Goal: Information Seeking & Learning: Learn about a topic

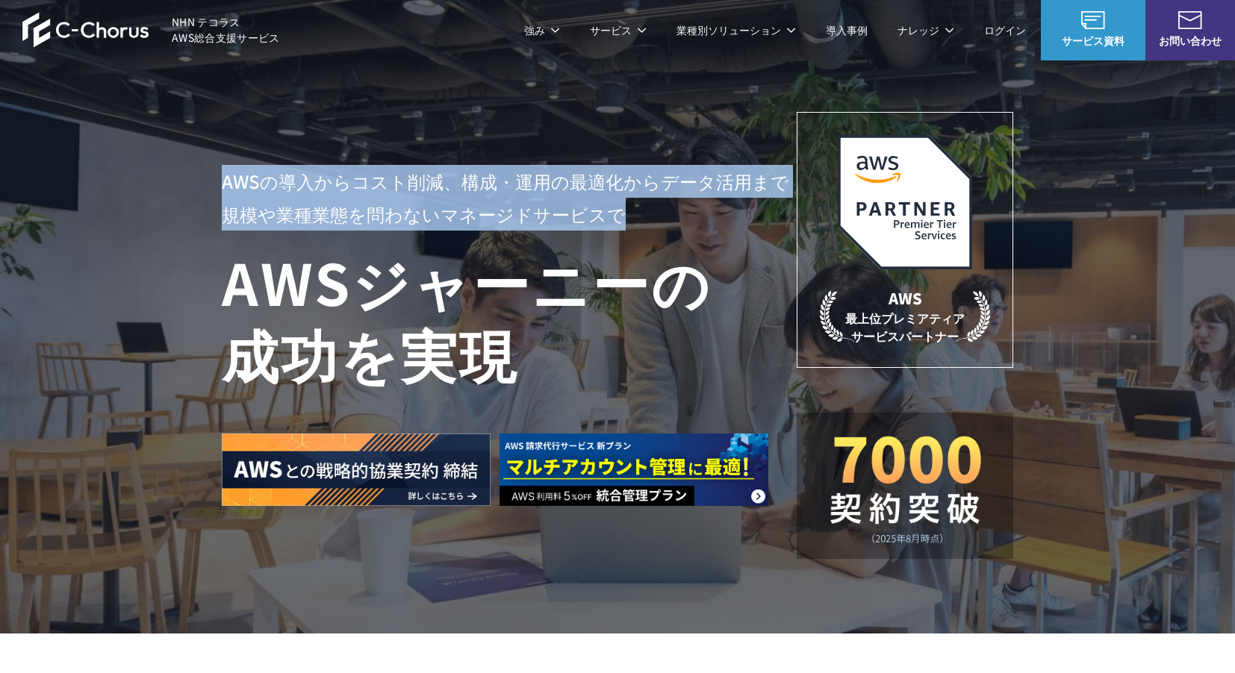
drag, startPoint x: 226, startPoint y: 182, endPoint x: 612, endPoint y: 219, distance: 387.7
click at [612, 219] on p "AWSの導入からコスト削減、 構成・運用の最適化からデータ活用まで 規模や業種業態を問わない マネージドサービスで" at bounding box center [509, 198] width 575 height 66
copy p "AWSの導入からコスト削減、 構成・運用の最適化からデータ活用まで 規模や業種業態を問わない マネージドサービスで"
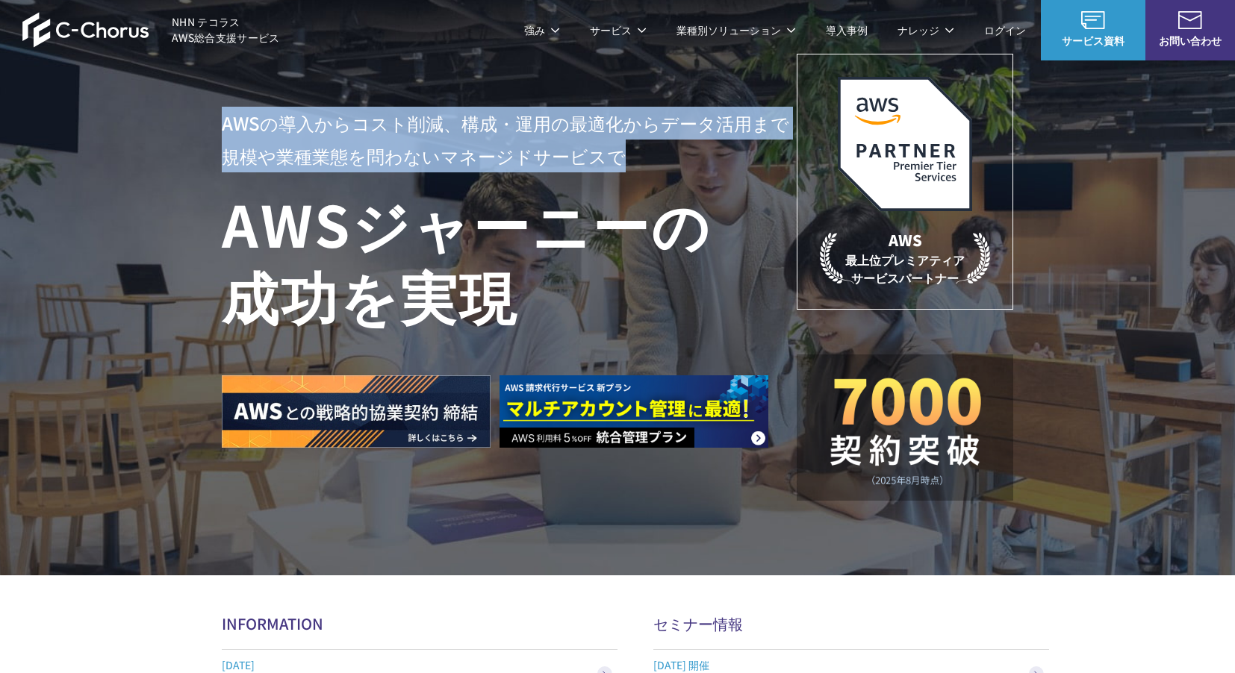
scroll to position [58, 0]
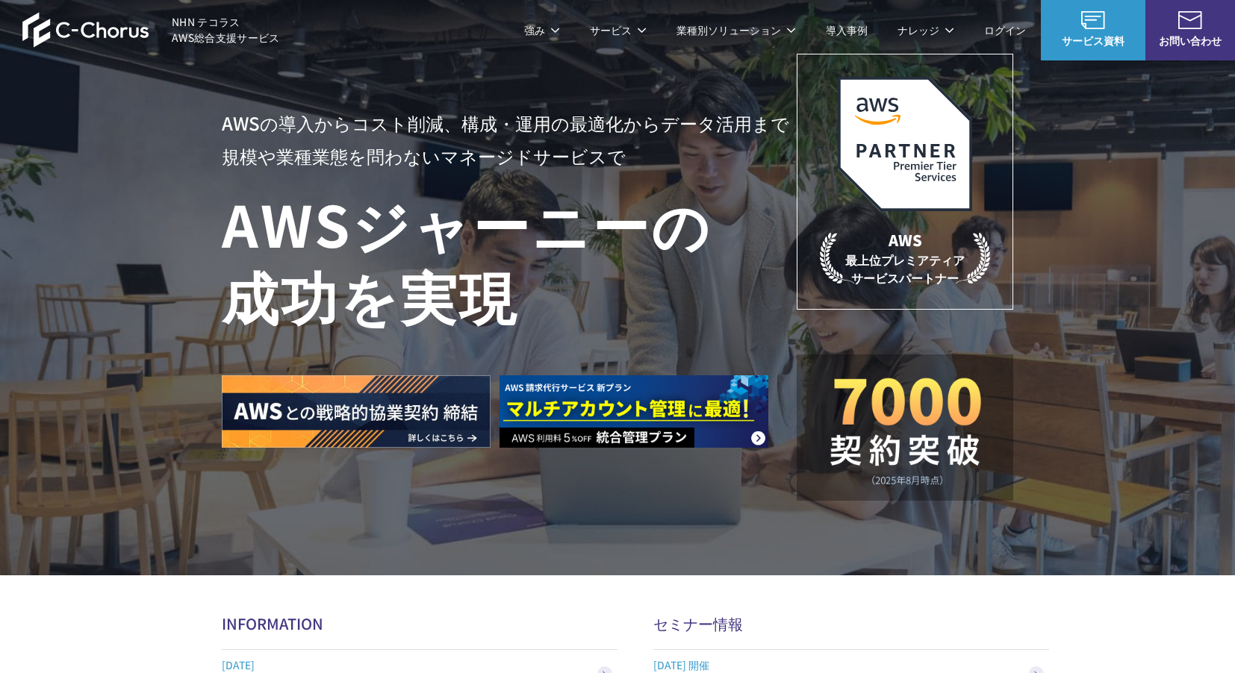
click at [702, 358] on div at bounding box center [503, 389] width 563 height 117
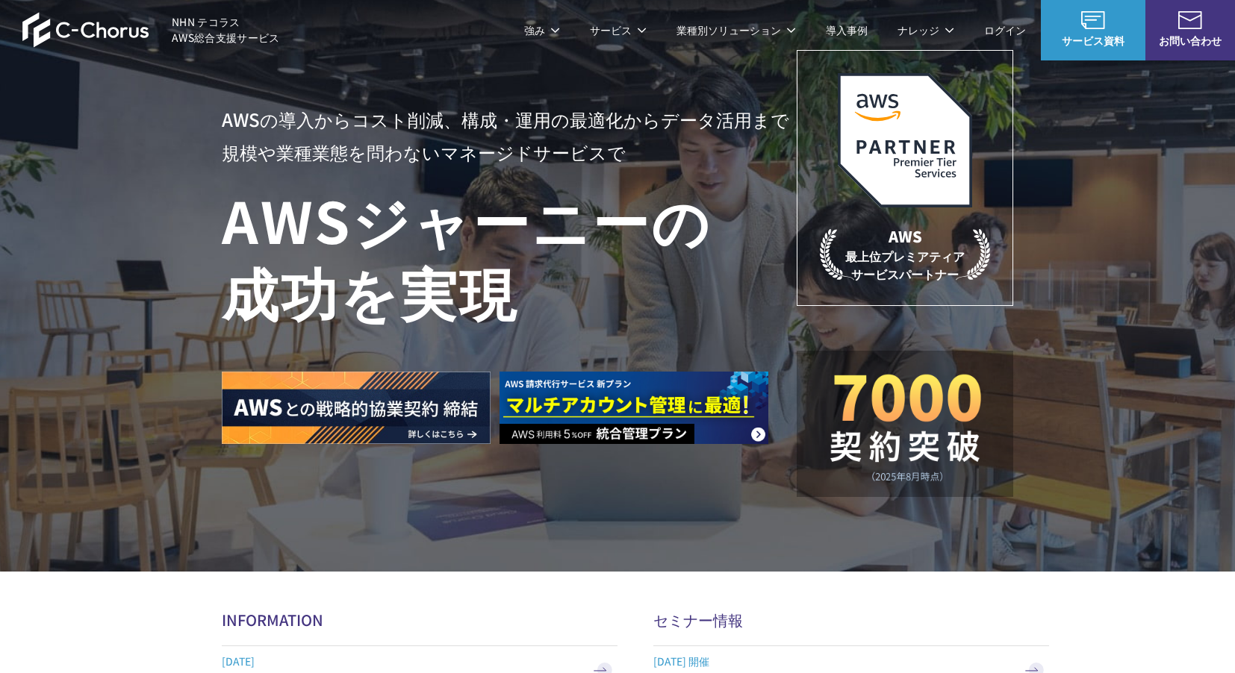
scroll to position [0, 0]
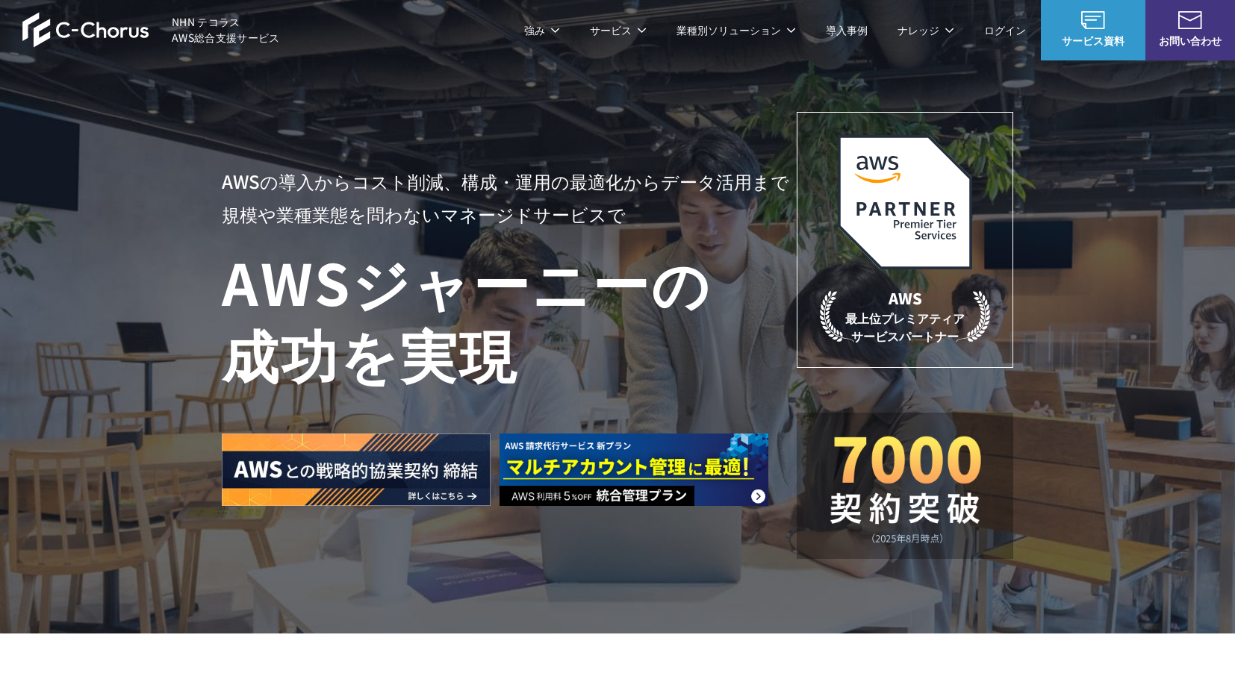
click at [721, 467] on img at bounding box center [633, 470] width 269 height 72
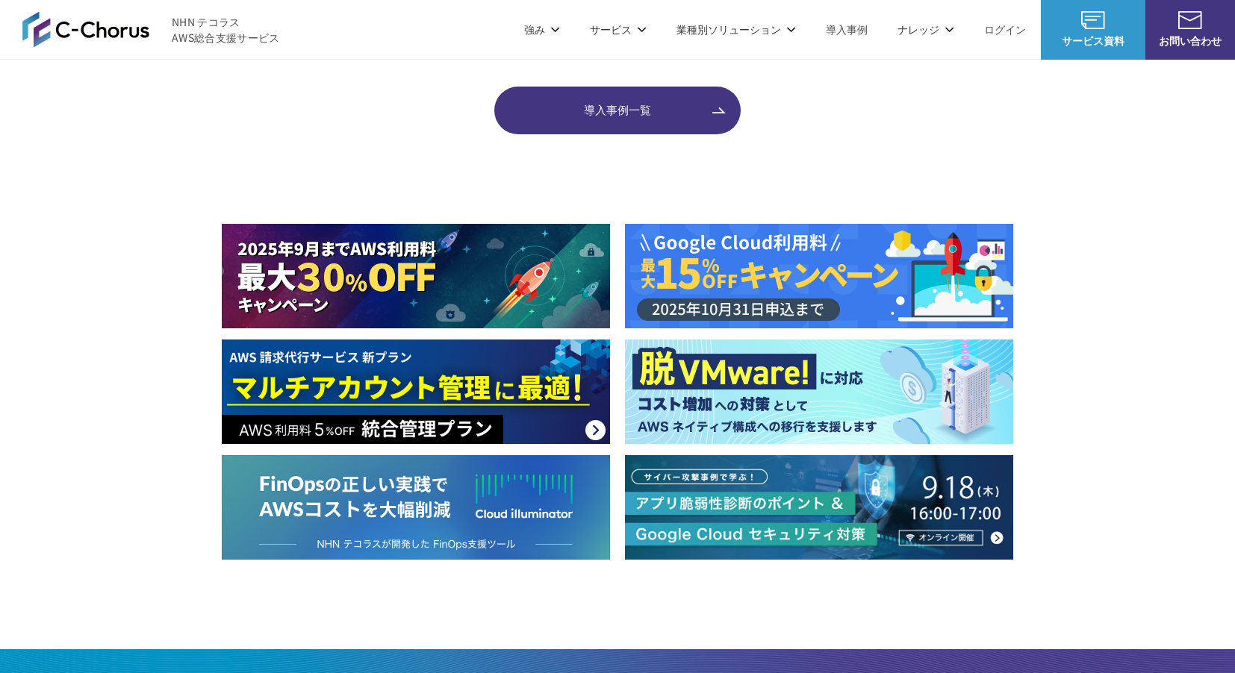
scroll to position [1896, 0]
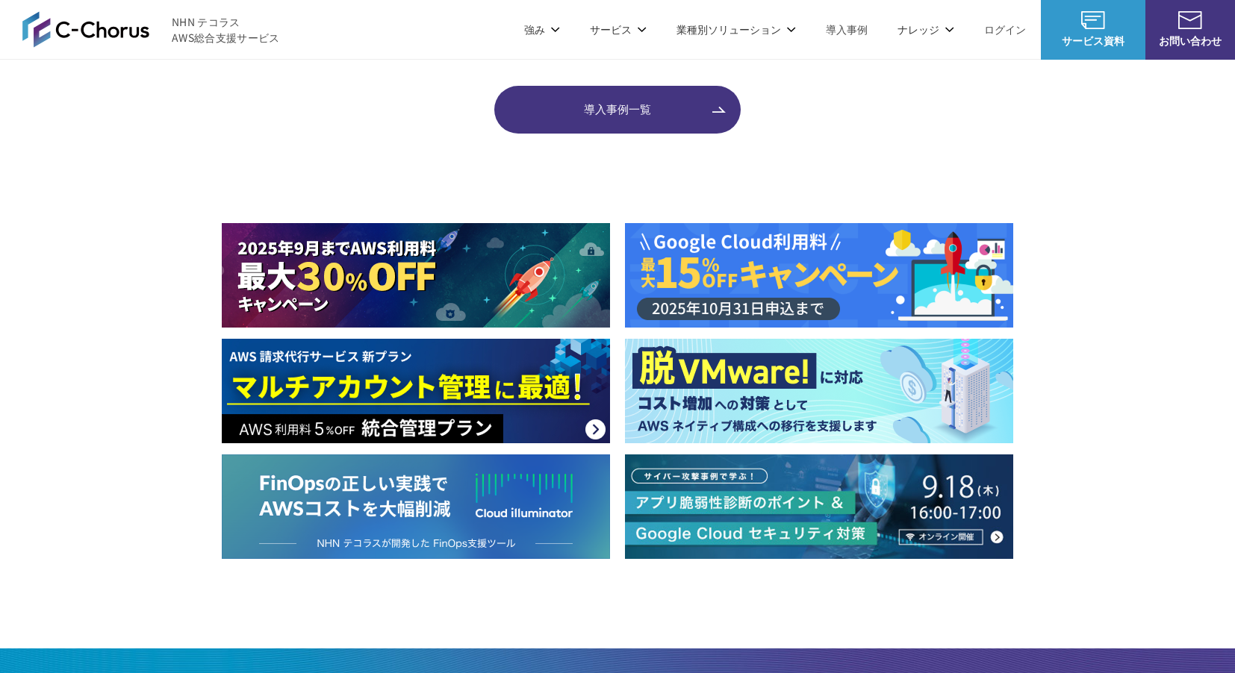
click at [802, 546] on img at bounding box center [819, 507] width 388 height 105
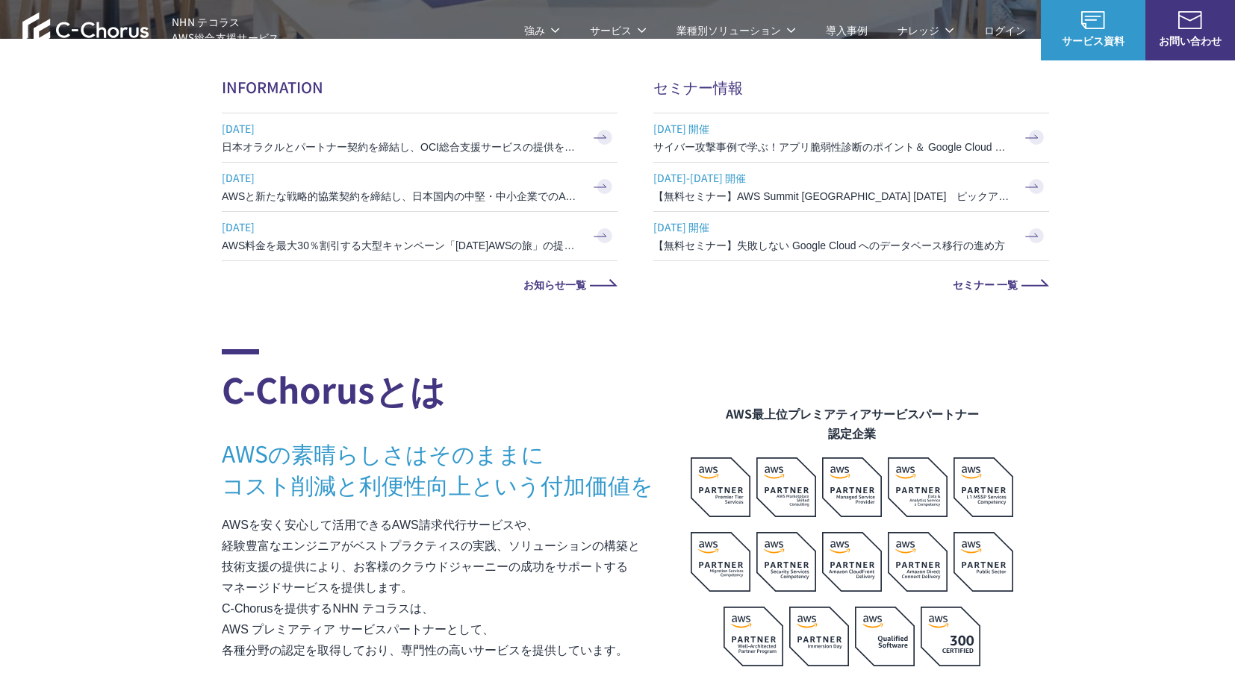
scroll to position [0, 0]
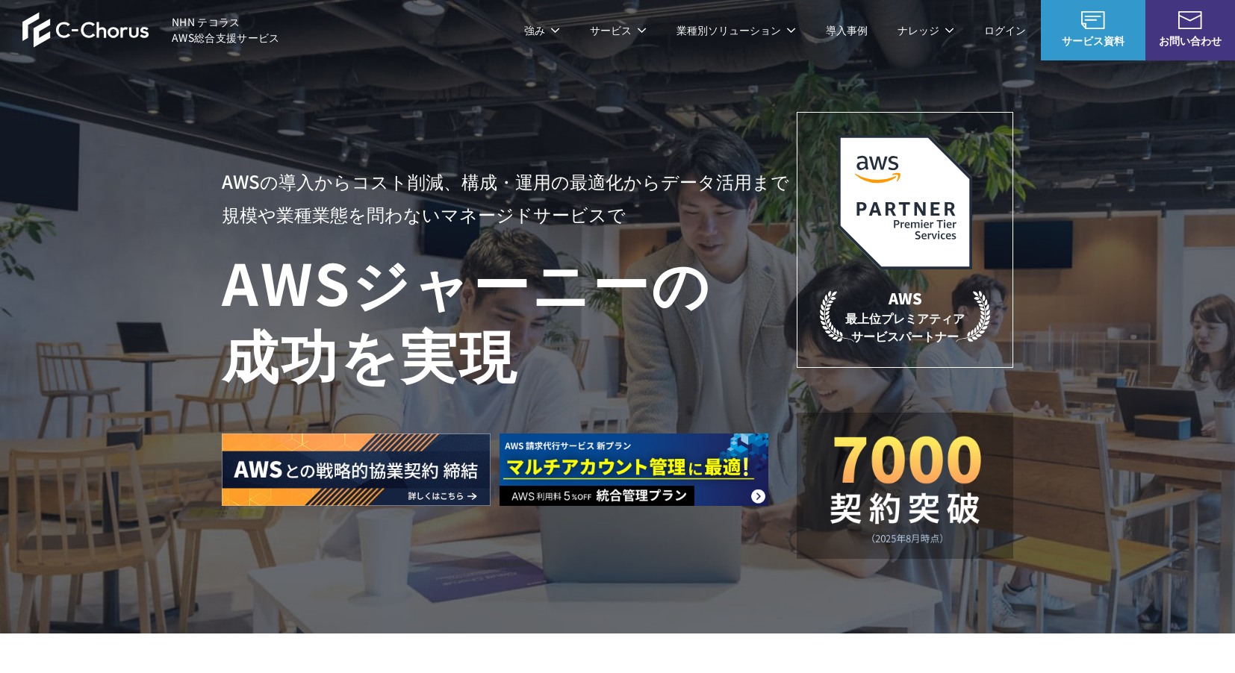
click at [459, 458] on img at bounding box center [356, 470] width 269 height 72
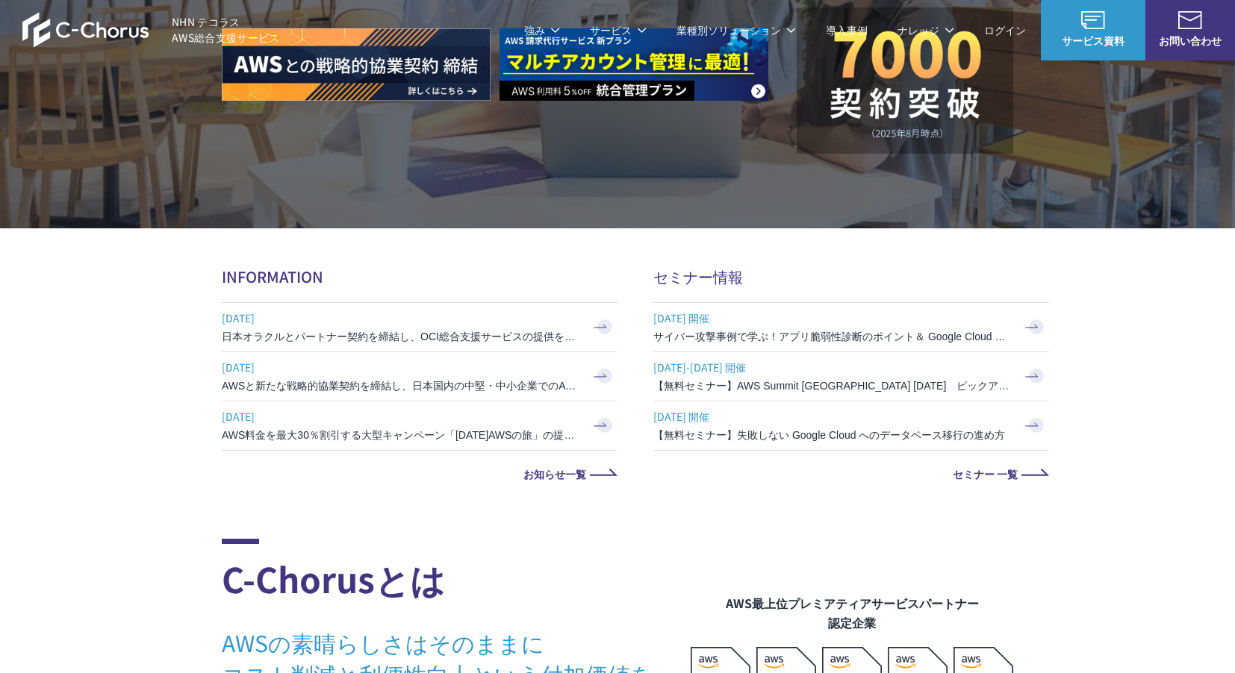
scroll to position [401, 0]
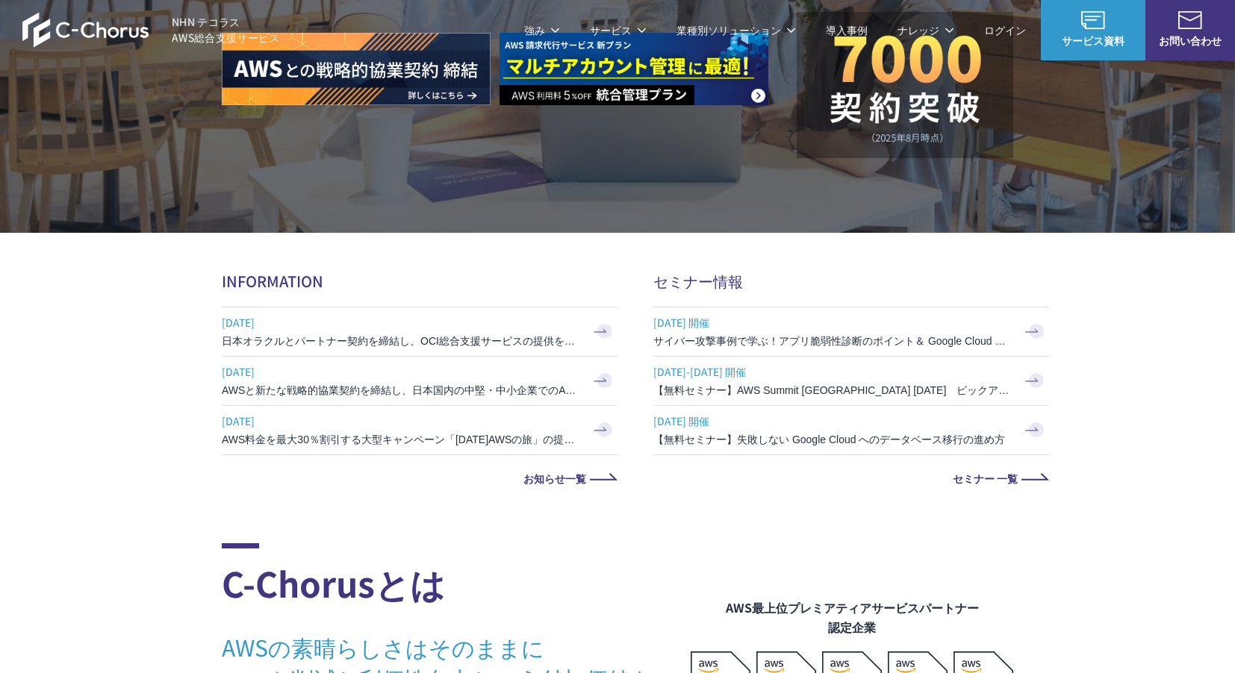
click at [681, 345] on h3 "サイバー攻撃事例で学ぶ！アプリ脆弱性診断のポイント＆ Google Cloud セキュリティ対策" at bounding box center [832, 341] width 358 height 15
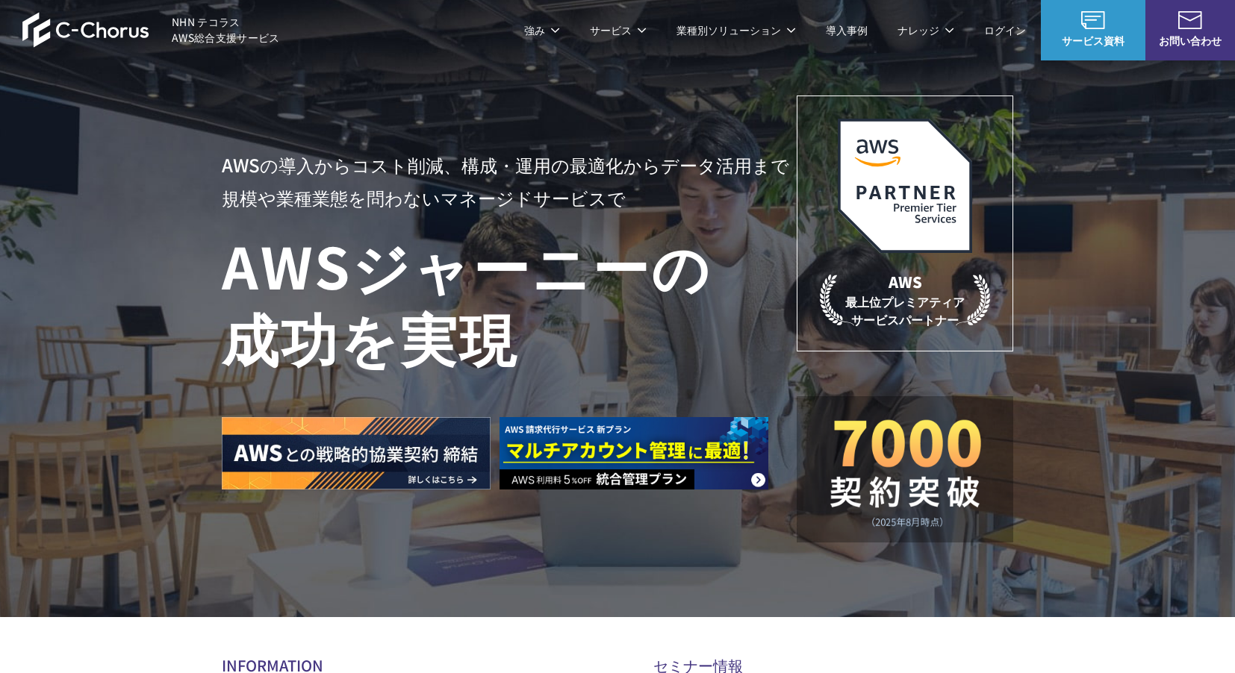
scroll to position [0, 0]
